Goal: Task Accomplishment & Management: Manage account settings

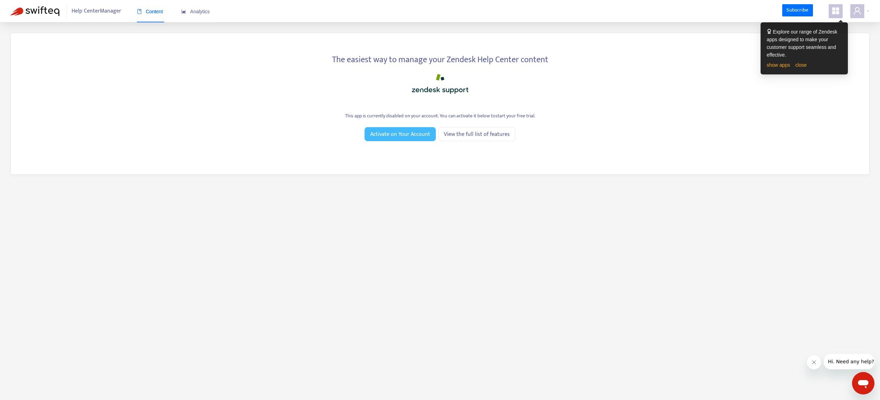
click at [412, 134] on span "Activate on Your Account" at bounding box center [400, 134] width 60 height 9
click at [864, 12] on span at bounding box center [857, 11] width 14 height 14
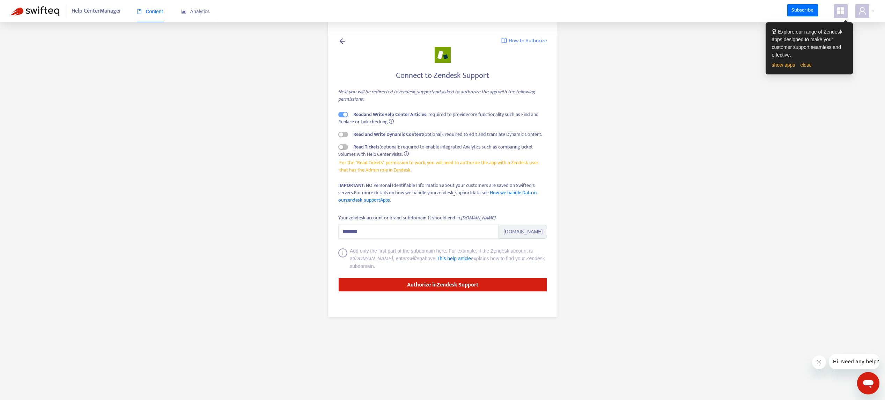
click at [339, 118] on span "Read and Write Help Center Articles : required to provide core functionality su…" at bounding box center [438, 117] width 200 height 15
click at [379, 230] on input "*******" at bounding box center [418, 231] width 160 height 14
drag, startPoint x: 379, startPoint y: 230, endPoint x: 337, endPoint y: 230, distance: 42.2
click at [337, 230] on div "How to Authorize Connect to Zendesk Support Next you will be redirected to zend…" at bounding box center [442, 168] width 230 height 298
type input "****"
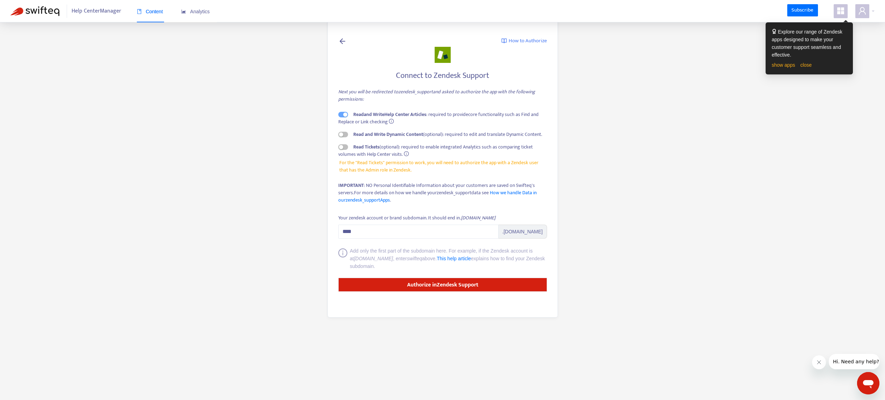
click at [389, 71] on h4 "Connect to Zendesk Support" at bounding box center [442, 75] width 209 height 9
click at [189, 9] on span "Analytics" at bounding box center [195, 12] width 29 height 6
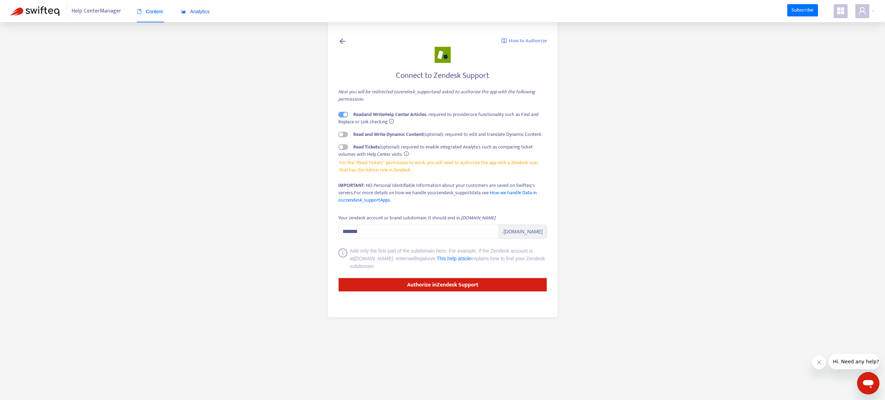
click at [198, 13] on span "Analytics" at bounding box center [195, 12] width 29 height 6
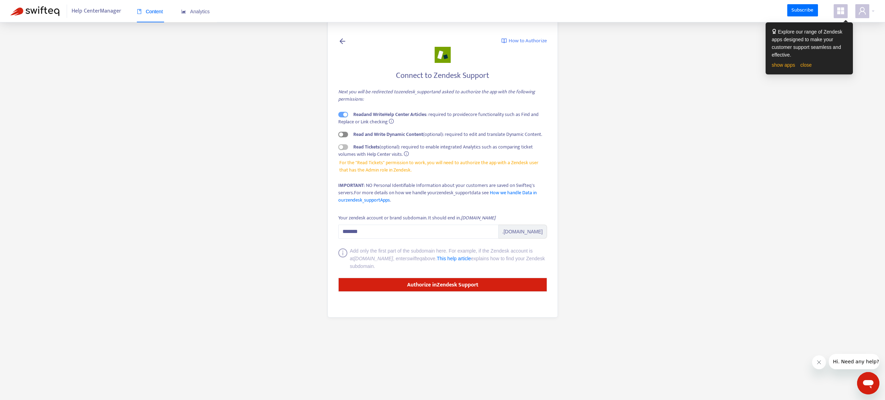
click at [342, 133] on div "button" at bounding box center [341, 134] width 4 height 4
click at [338, 132] on div "How to Authorize Connect to Zendesk Support Next you will be redirected to zend…" at bounding box center [442, 168] width 230 height 298
click at [344, 149] on span "button" at bounding box center [343, 147] width 10 height 6
click at [340, 149] on span "button" at bounding box center [343, 147] width 10 height 6
click at [340, 134] on span "button" at bounding box center [343, 135] width 10 height 6
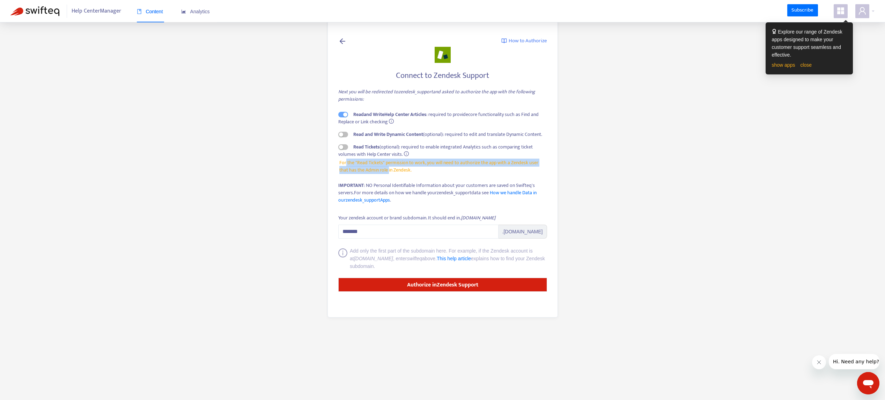
drag, startPoint x: 346, startPoint y: 163, endPoint x: 389, endPoint y: 168, distance: 43.6
click at [389, 168] on span "For the "Read Tickets" permission to work, you will need to authorize the app w…" at bounding box center [442, 166] width 206 height 15
click at [390, 170] on span "For the "Read Tickets" permission to work, you will need to authorize the app w…" at bounding box center [442, 166] width 206 height 15
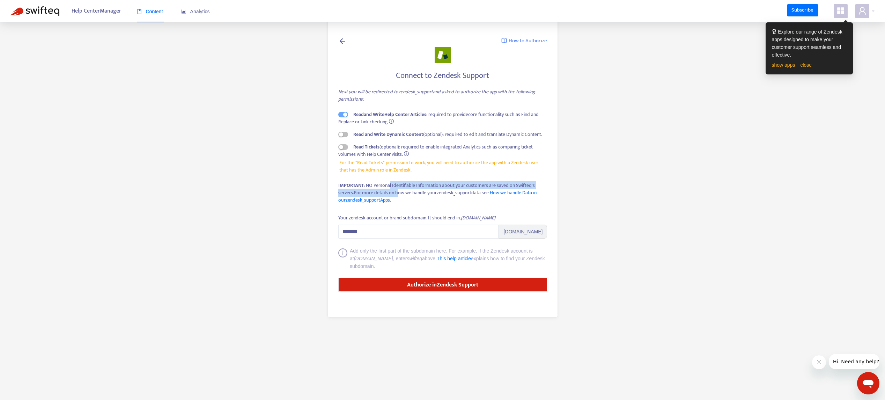
drag, startPoint x: 389, startPoint y: 187, endPoint x: 398, endPoint y: 194, distance: 11.9
click at [398, 194] on div "IMPORTANT : NO Personal Identifiable Information about your customers are saved…" at bounding box center [442, 193] width 209 height 22
click at [484, 195] on span "For more details on how we handle your zendesk_support data see How we handle D…" at bounding box center [437, 195] width 198 height 15
click at [402, 236] on input "*******" at bounding box center [418, 231] width 160 height 14
click at [361, 230] on input "*******" at bounding box center [418, 231] width 160 height 14
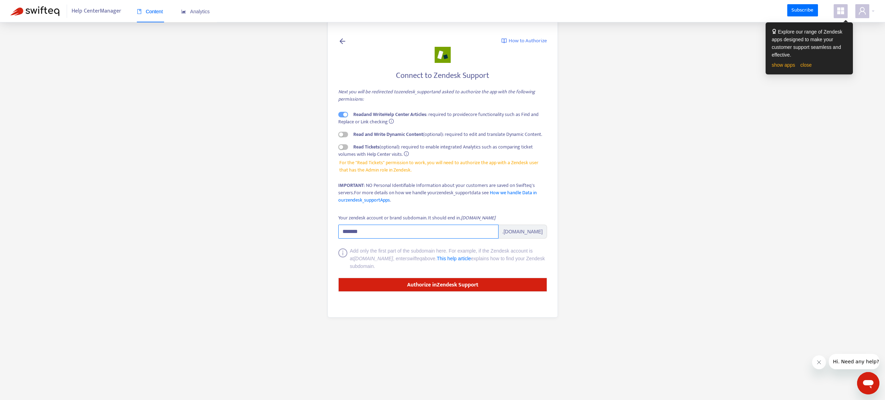
click at [361, 230] on input "*******" at bounding box center [418, 231] width 160 height 14
type input "****"
click at [421, 286] on strong "Authorize in Zendesk Support" at bounding box center [442, 284] width 71 height 9
click at [194, 13] on span "Analytics" at bounding box center [195, 12] width 29 height 6
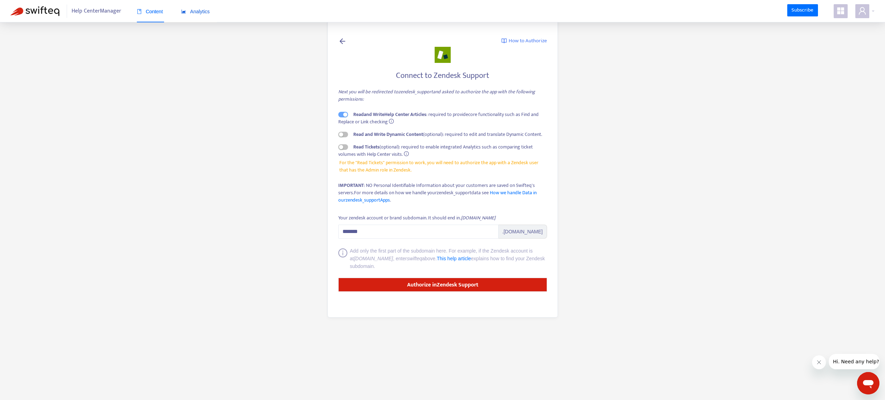
click at [197, 13] on span "Analytics" at bounding box center [195, 12] width 29 height 6
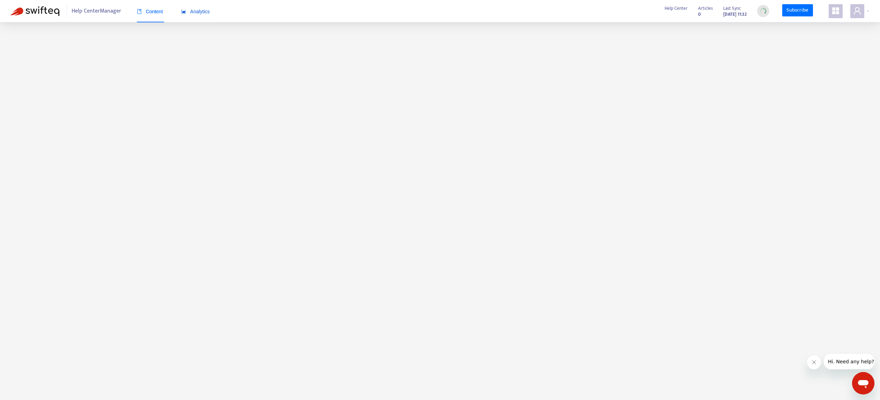
click at [197, 10] on span "Analytics" at bounding box center [195, 12] width 29 height 6
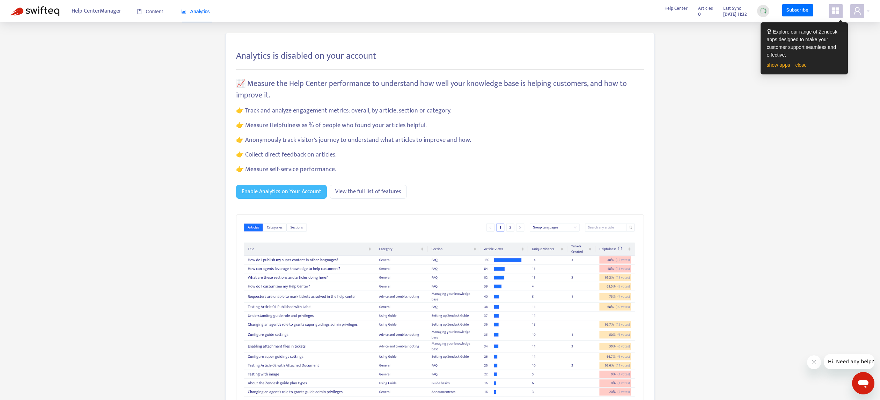
scroll to position [2, 0]
click at [282, 186] on span "Enable Analytics on Your Account" at bounding box center [282, 189] width 80 height 9
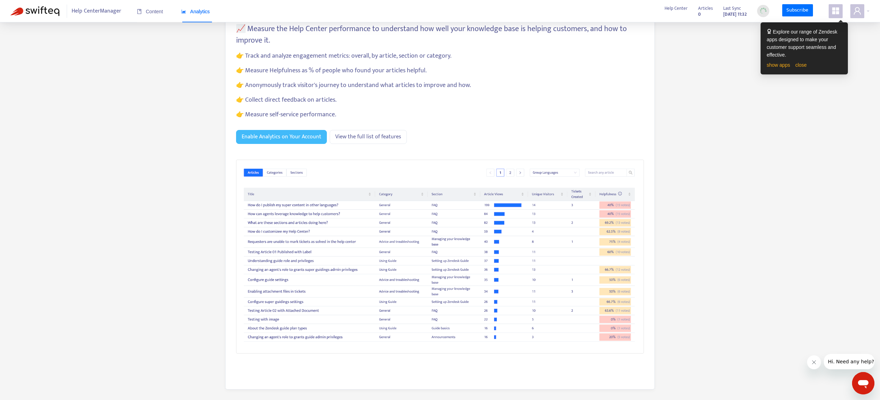
scroll to position [0, 0]
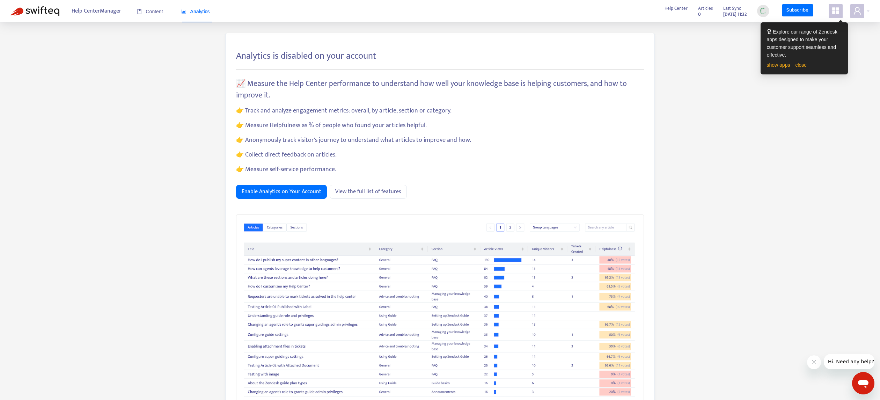
click at [838, 13] on icon "appstore" at bounding box center [835, 11] width 8 height 8
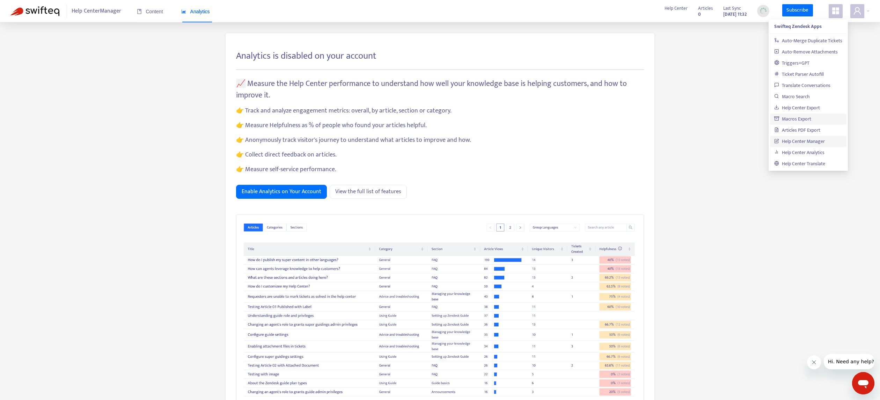
click at [794, 115] on link "Macros Export" at bounding box center [792, 119] width 37 height 8
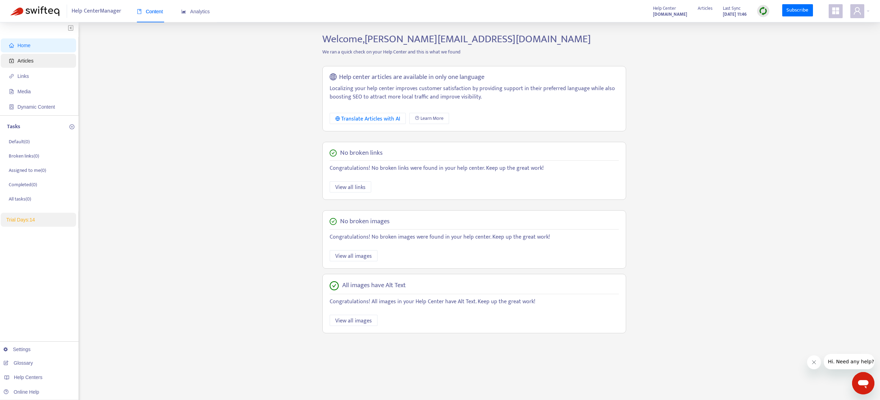
click at [25, 58] on span "Articles" at bounding box center [25, 61] width 16 height 6
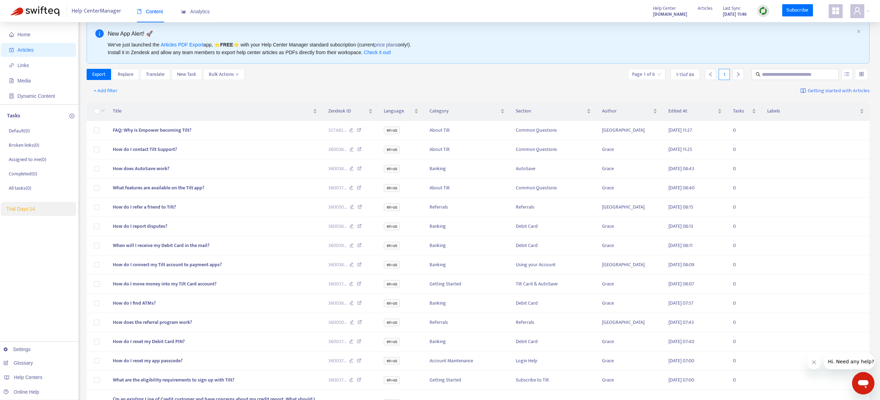
scroll to position [18, 0]
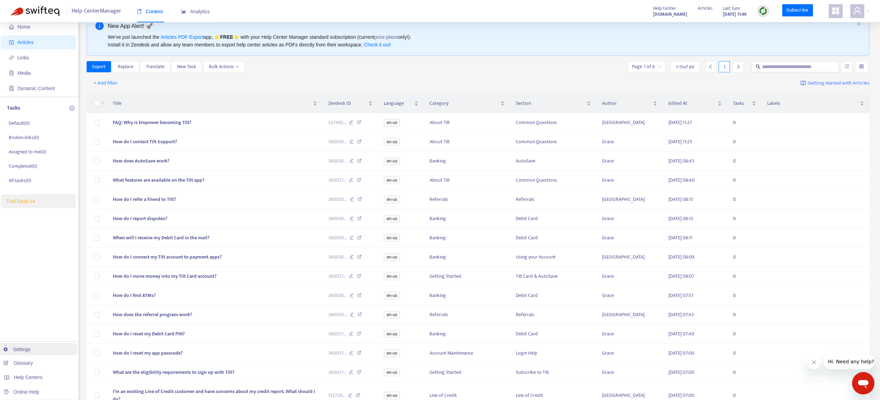
click at [28, 349] on link "Settings" at bounding box center [16, 349] width 27 height 6
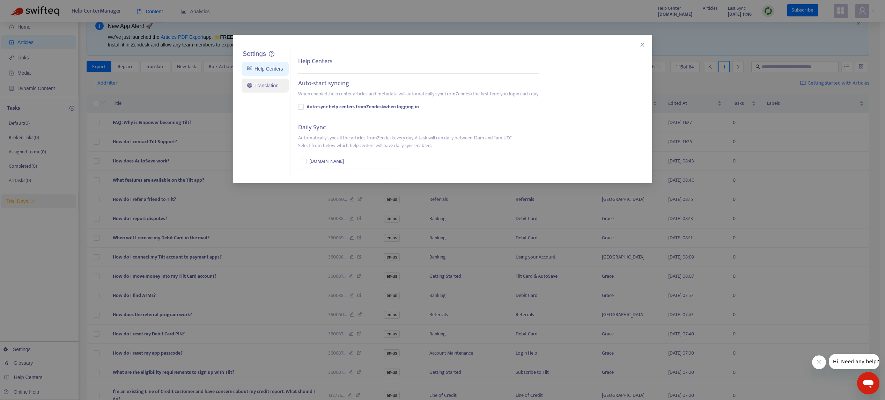
click at [264, 84] on link "Translation" at bounding box center [262, 86] width 31 height 6
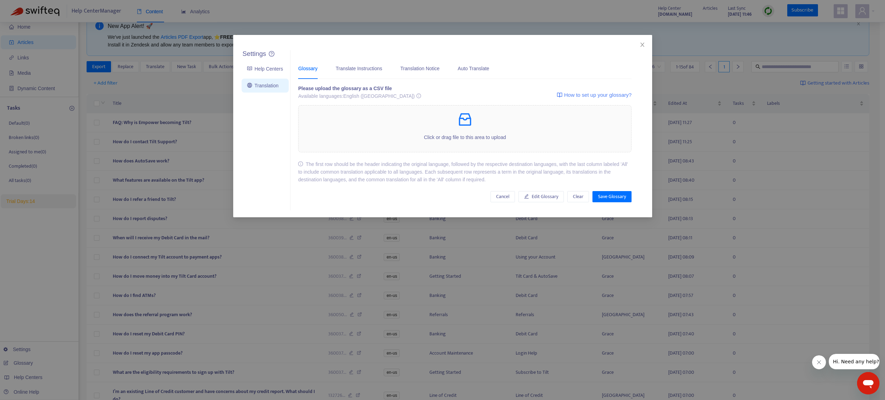
click at [34, 68] on div "Settings Help Centers Translation Settings Glossary Translate Instructions Tran…" at bounding box center [442, 200] width 885 height 400
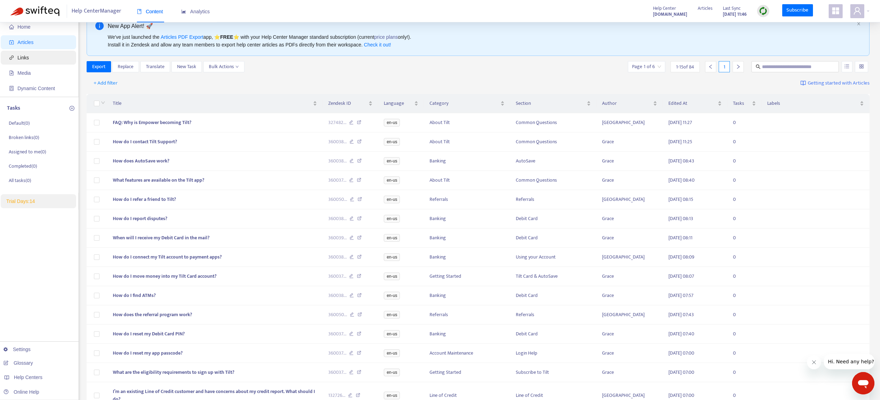
click at [31, 62] on span "Links" at bounding box center [39, 58] width 61 height 14
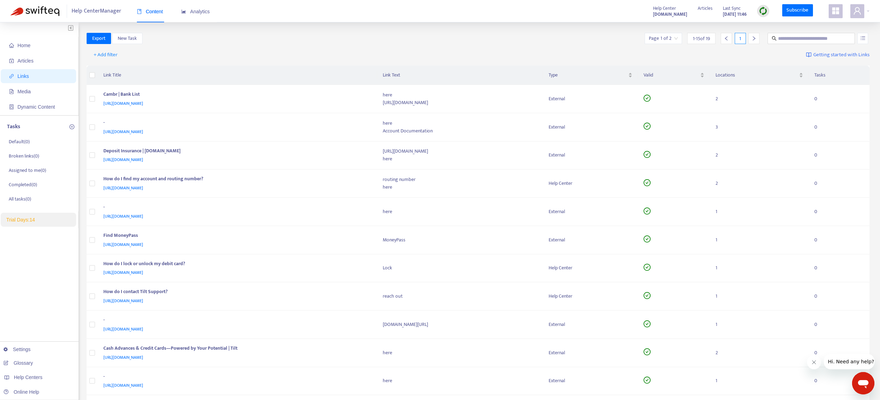
click at [838, 8] on icon "appstore" at bounding box center [835, 10] width 7 height 7
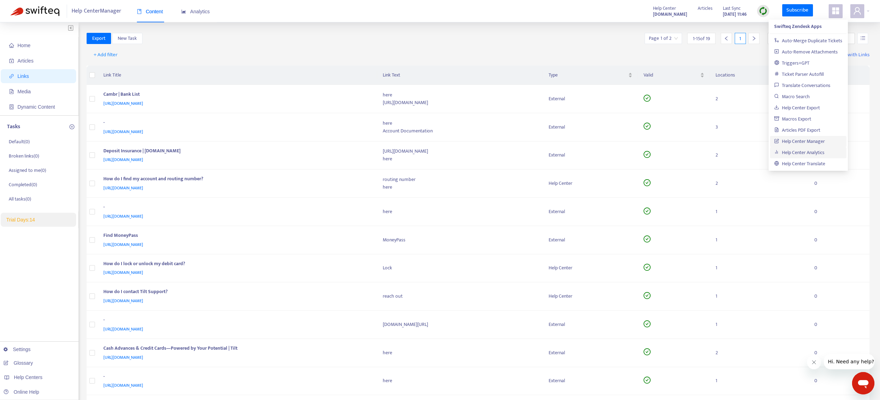
click at [795, 152] on link "Help Center Analytics" at bounding box center [799, 152] width 50 height 8
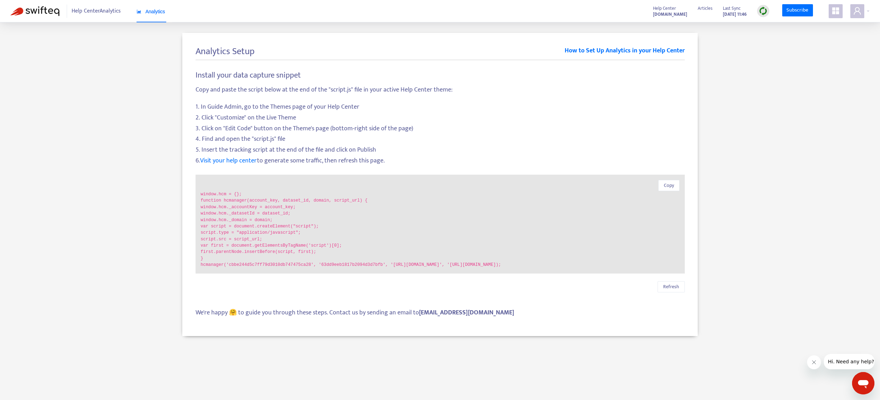
click at [93, 10] on span "Help Center Analytics" at bounding box center [96, 11] width 49 height 13
click at [800, 11] on link "Subscribe" at bounding box center [797, 10] width 31 height 13
click at [833, 14] on icon "appstore" at bounding box center [835, 10] width 7 height 7
click at [800, 138] on link "Help Center Manager" at bounding box center [799, 141] width 51 height 8
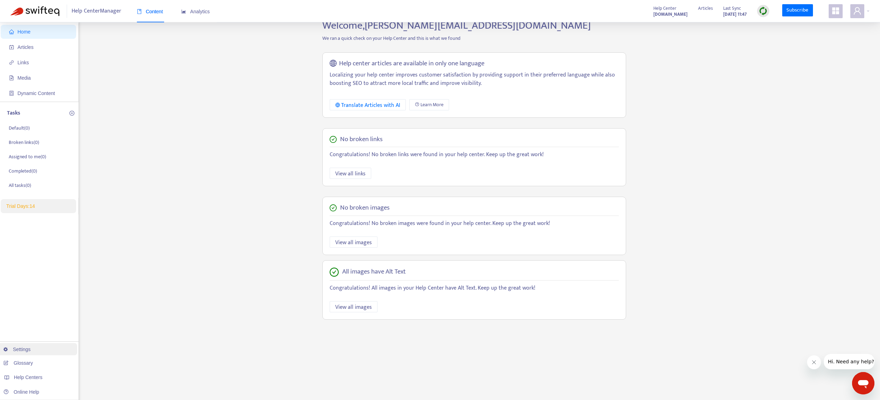
scroll to position [15, 0]
click at [19, 348] on link "Settings" at bounding box center [16, 349] width 27 height 6
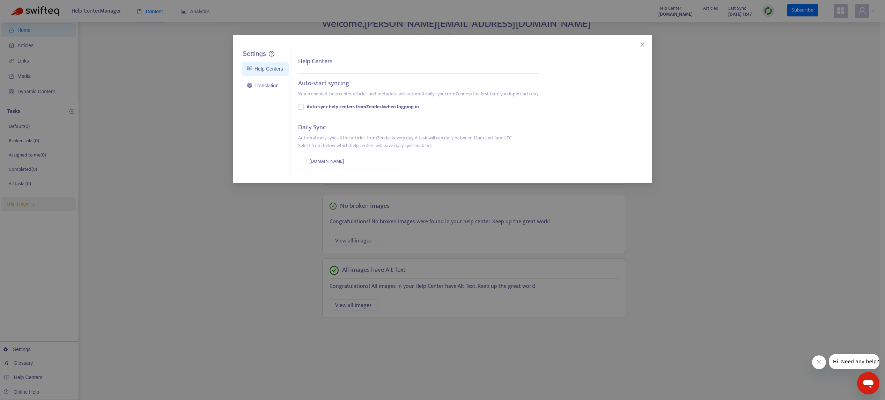
click at [24, 371] on div "Settings Help Centers Translation Settings Help Centers Auto-start syncing When…" at bounding box center [442, 200] width 885 height 400
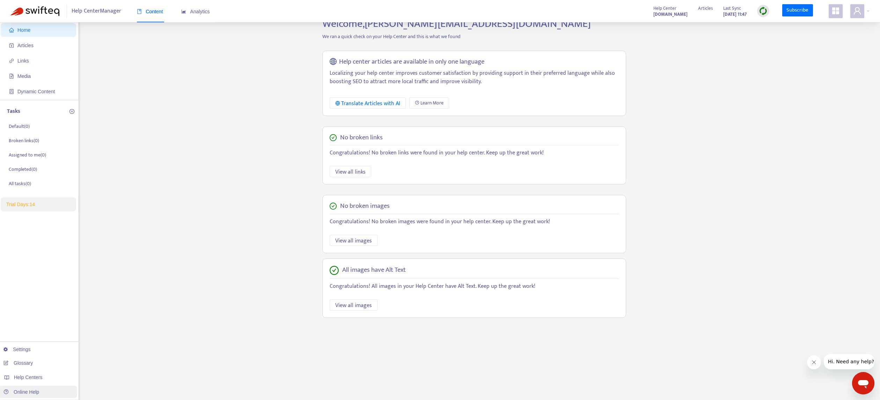
click at [28, 389] on link "Online Help" at bounding box center [21, 392] width 36 height 6
click at [850, 14] on span at bounding box center [857, 11] width 14 height 14
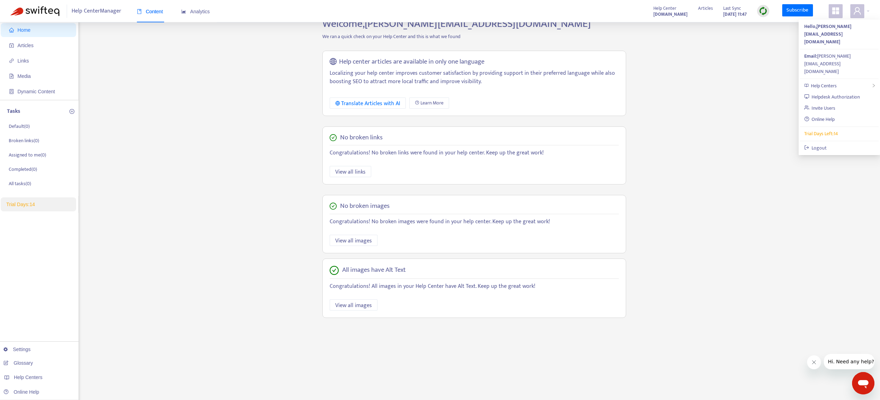
click at [831, 12] on icon "appstore" at bounding box center [835, 11] width 8 height 8
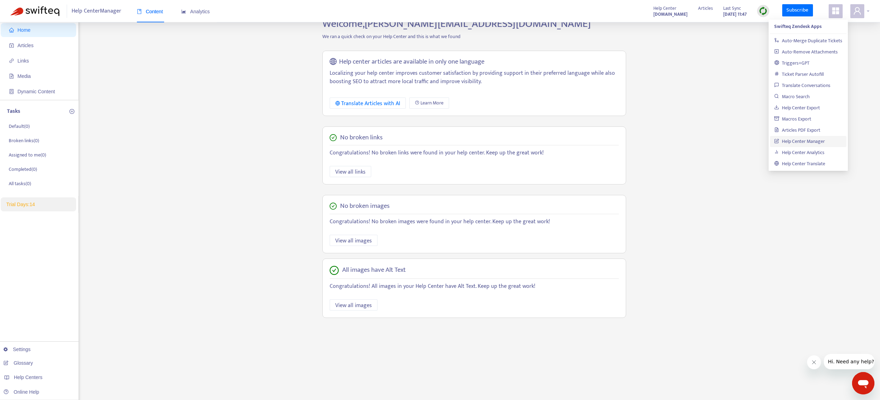
click at [860, 11] on icon "user" at bounding box center [857, 11] width 8 height 8
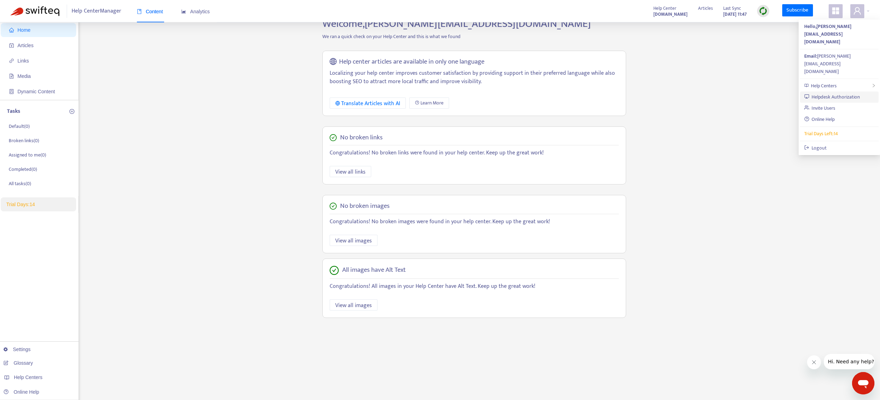
click at [833, 93] on link "Helpdesk Authorization" at bounding box center [832, 97] width 56 height 8
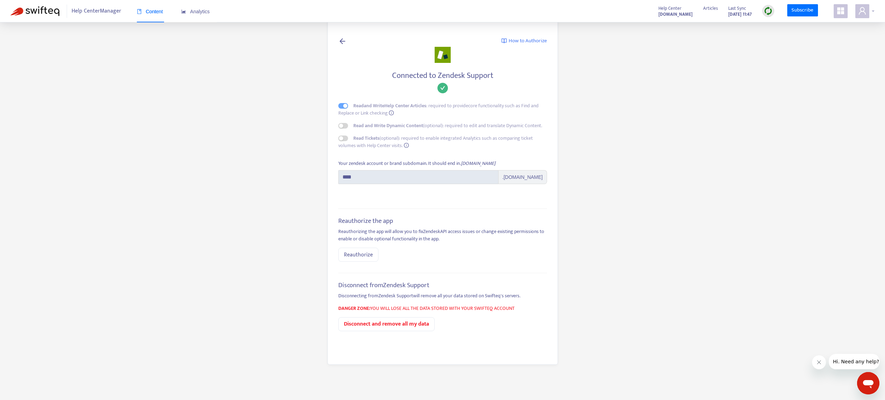
click at [861, 11] on icon "user" at bounding box center [862, 10] width 7 height 7
